Goal: Information Seeking & Learning: Find specific page/section

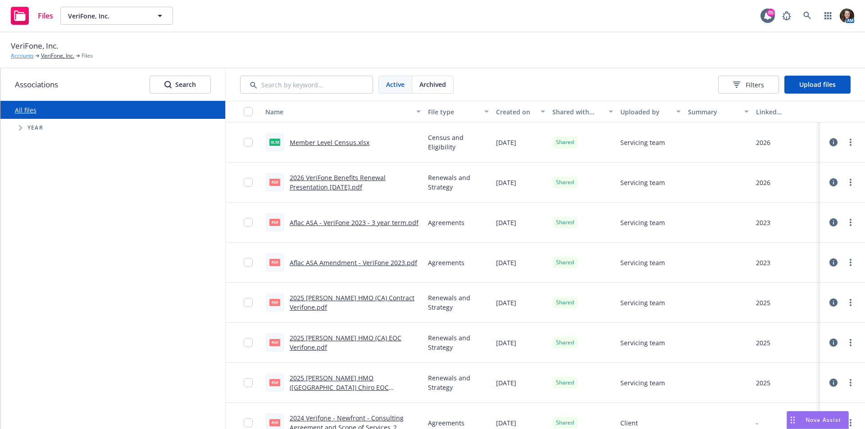
click at [23, 55] on link "Accounts" at bounding box center [22, 56] width 23 height 8
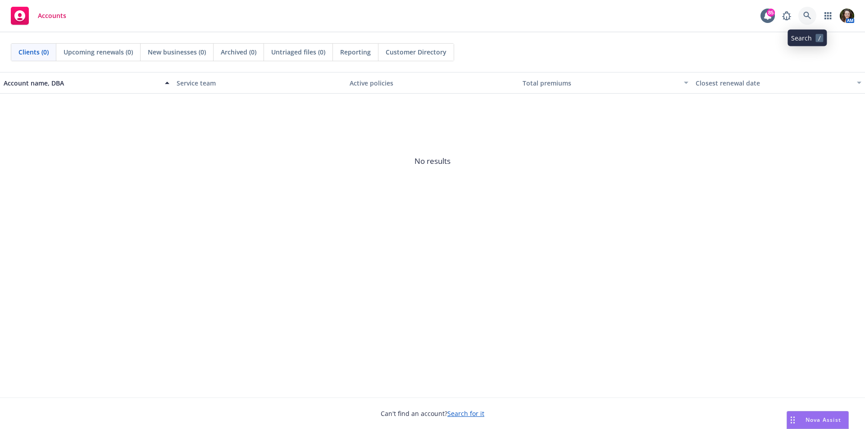
click at [807, 17] on icon at bounding box center [807, 16] width 8 height 8
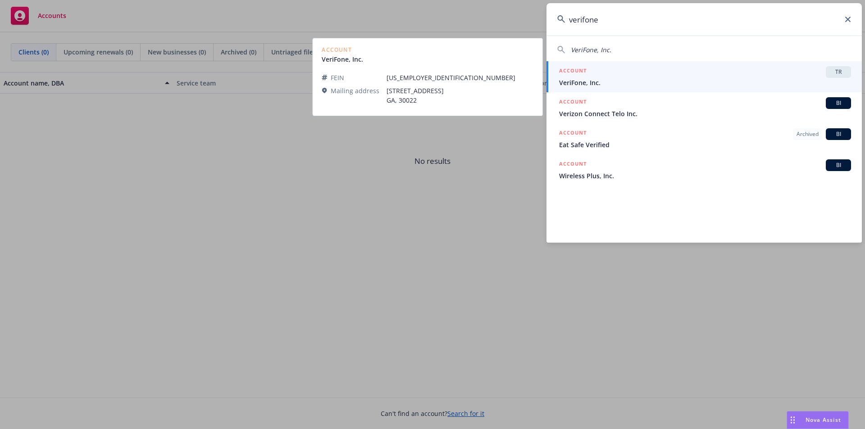
type input "verifone"
click at [662, 81] on span "VeriFone, Inc." at bounding box center [705, 82] width 292 height 9
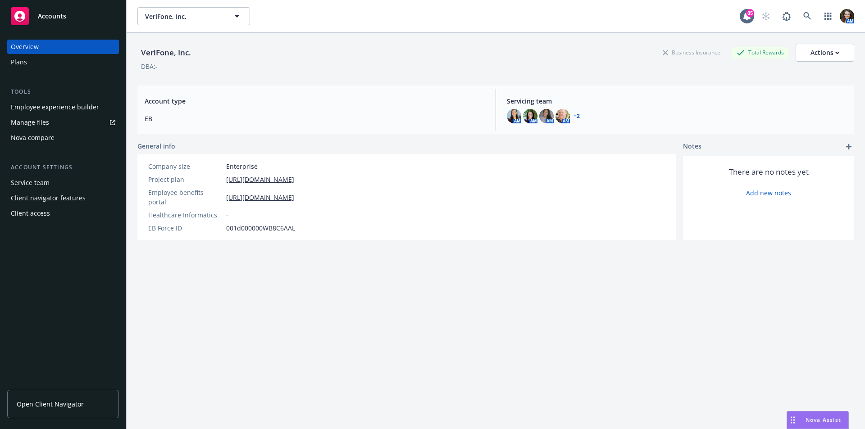
click at [43, 212] on div "Client access" at bounding box center [30, 213] width 39 height 14
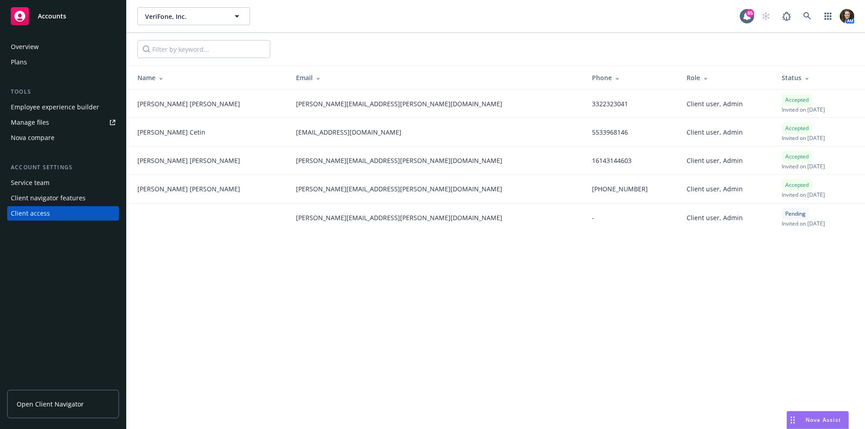
click at [797, 187] on div "Accepted Invited on [DATE]" at bounding box center [819, 188] width 76 height 19
click at [804, 183] on div "Accepted Invited on [DATE]" at bounding box center [819, 188] width 76 height 19
click at [795, 196] on div "Accepted Invited on [DATE]" at bounding box center [819, 188] width 76 height 19
click at [686, 188] on span "Client user, Admin" at bounding box center [714, 188] width 56 height 9
drag, startPoint x: 794, startPoint y: 193, endPoint x: 352, endPoint y: 358, distance: 471.7
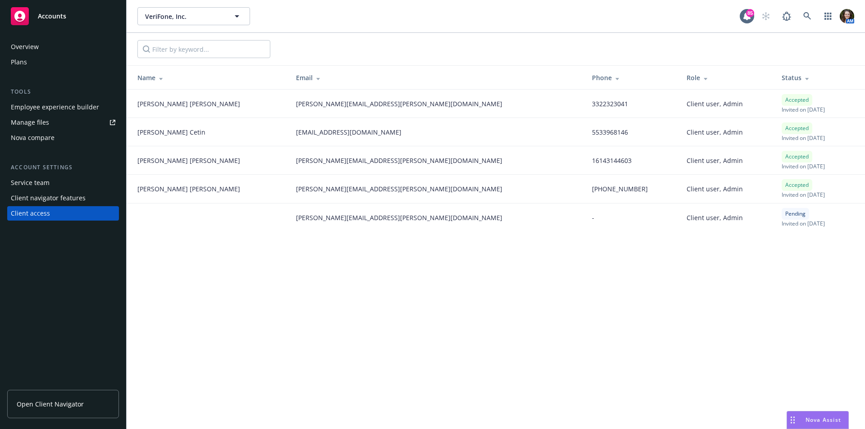
click at [359, 359] on div "VeriFone, Inc. VeriFone, Inc. 85 AM Name Email Phone Role Status Diana Diaz-Lie…" at bounding box center [496, 214] width 738 height 429
click at [453, 358] on div "VeriFone, Inc. VeriFone, Inc. 85 AM Name Email Phone Role Status Diana Diaz-Lie…" at bounding box center [496, 214] width 738 height 429
